Goal: Navigation & Orientation: Find specific page/section

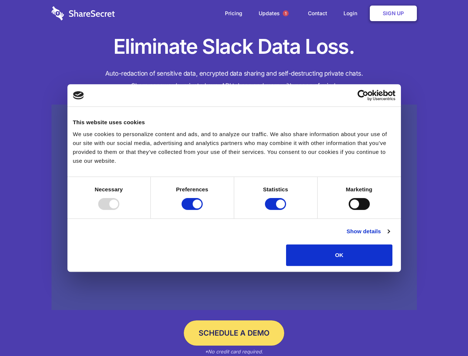
click at [119, 210] on div at bounding box center [108, 204] width 21 height 12
click at [203, 210] on input "Preferences" at bounding box center [192, 204] width 21 height 12
checkbox input "false"
click at [277, 210] on input "Statistics" at bounding box center [275, 204] width 21 height 12
checkbox input "false"
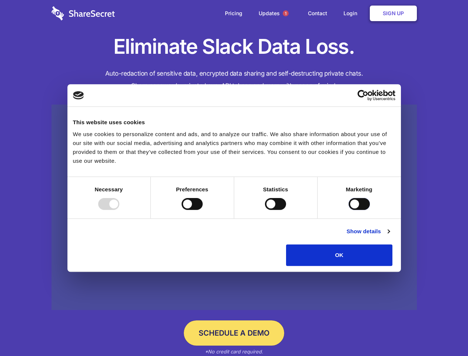
click at [349, 210] on input "Marketing" at bounding box center [359, 204] width 21 height 12
checkbox input "true"
click at [390, 236] on link "Show details" at bounding box center [368, 231] width 43 height 9
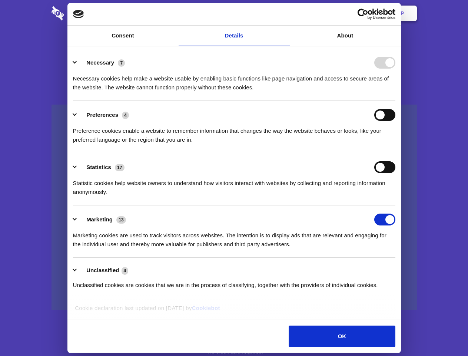
click at [396, 144] on div "Preferences 4 Preference cookies enable a website to remember information that …" at bounding box center [234, 126] width 323 height 35
click at [285, 13] on span "1" at bounding box center [286, 13] width 6 height 6
